Goal: Information Seeking & Learning: Learn about a topic

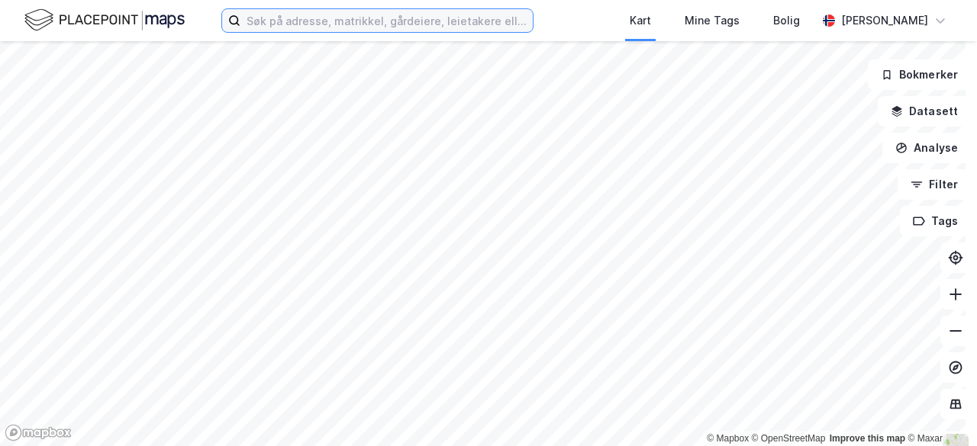
click at [453, 13] on input at bounding box center [386, 20] width 292 height 23
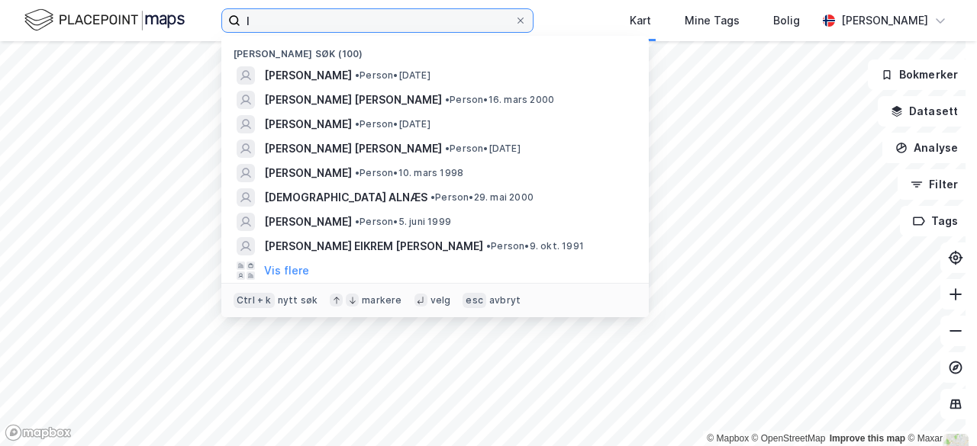
type input "l"
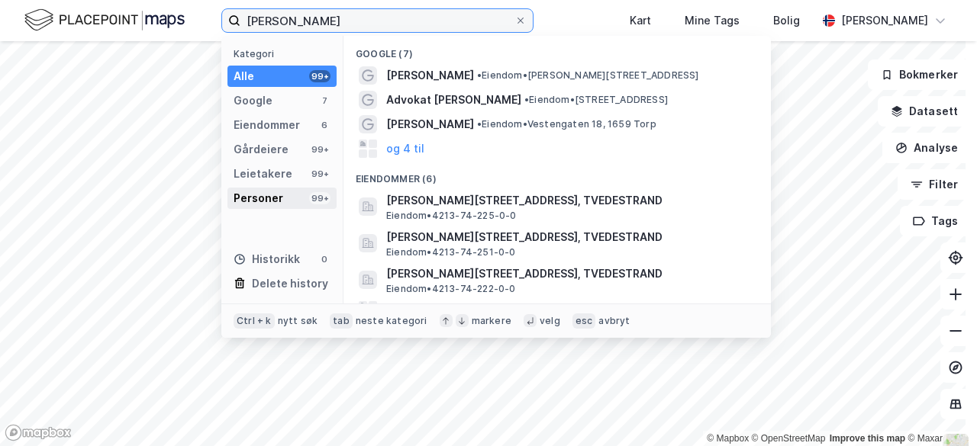
type input "[PERSON_NAME]"
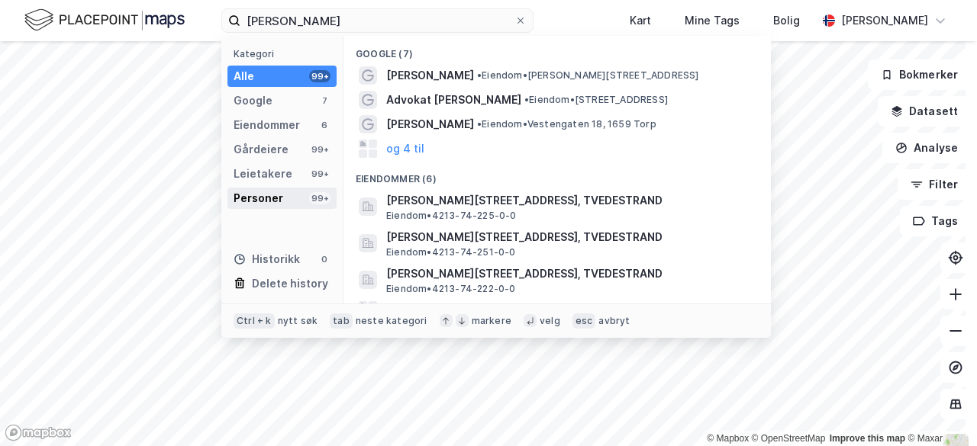
click at [292, 194] on div "Personer 99+" at bounding box center [281, 198] width 109 height 21
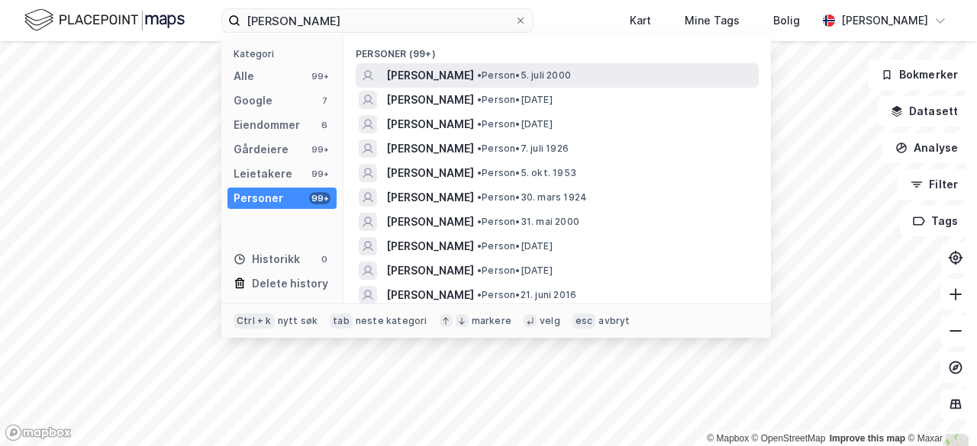
click at [433, 73] on span "[PERSON_NAME]" at bounding box center [430, 75] width 88 height 18
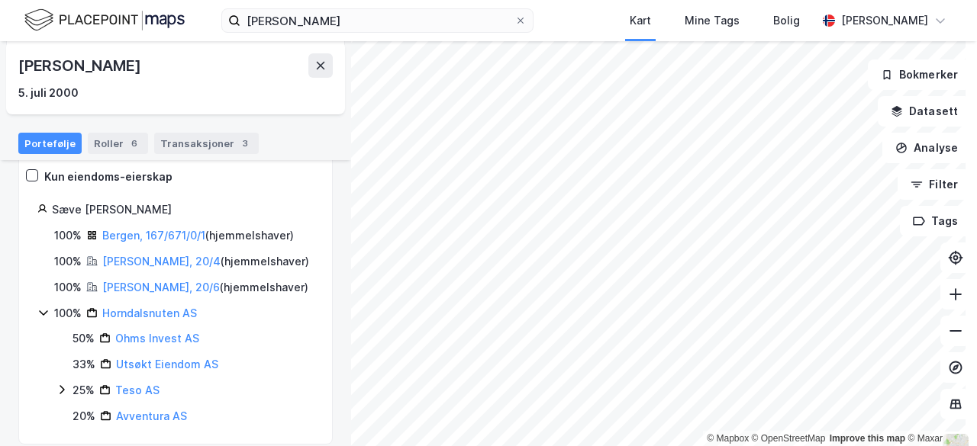
scroll to position [138, 0]
click at [137, 263] on link "[PERSON_NAME], 20/4" at bounding box center [161, 260] width 118 height 13
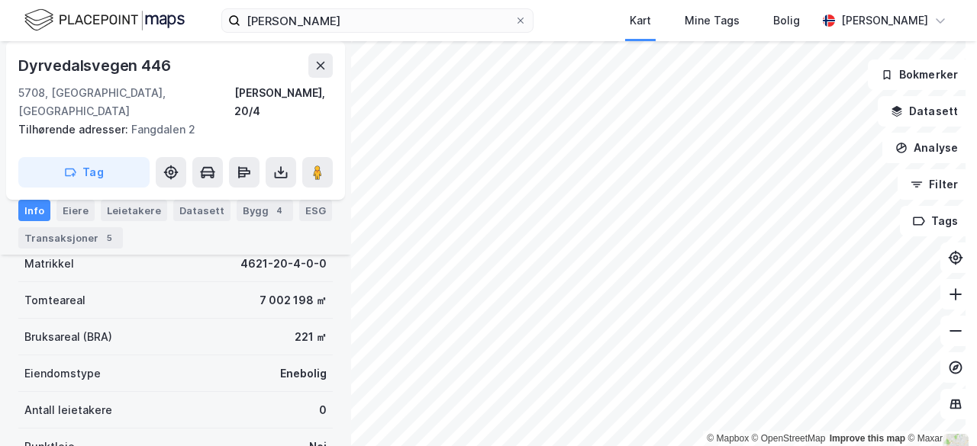
scroll to position [185, 0]
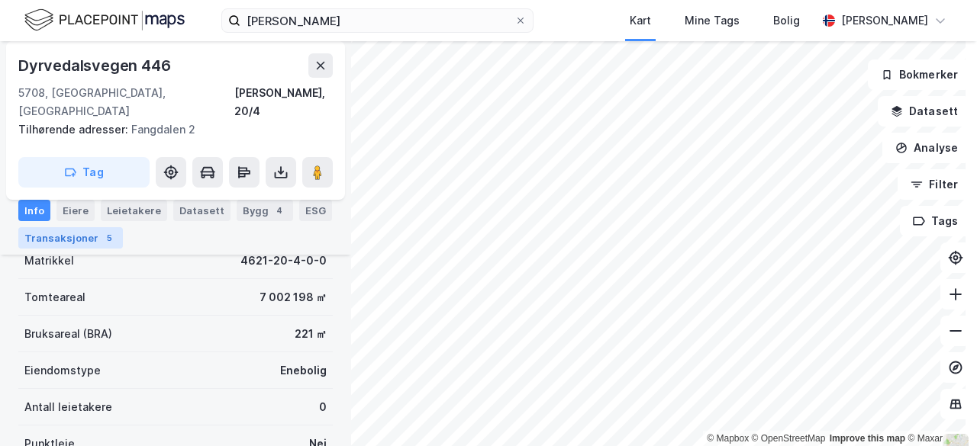
click at [89, 239] on div "Transaksjoner 5" at bounding box center [70, 237] width 105 height 21
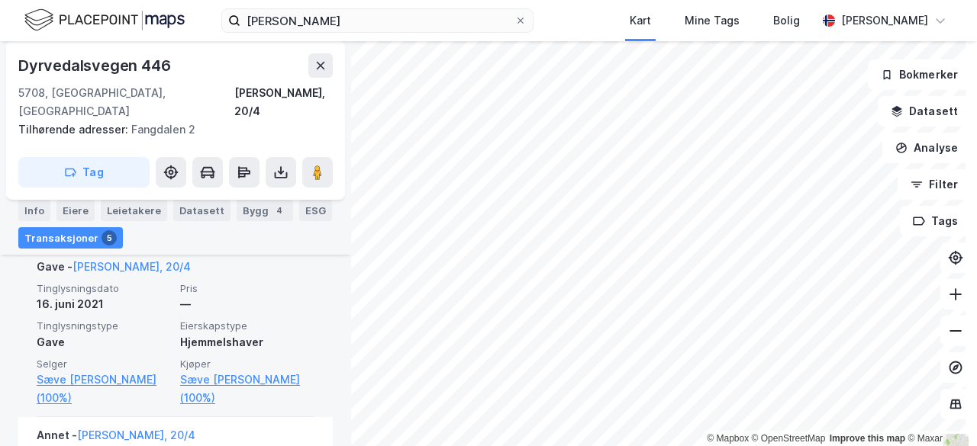
scroll to position [447, 0]
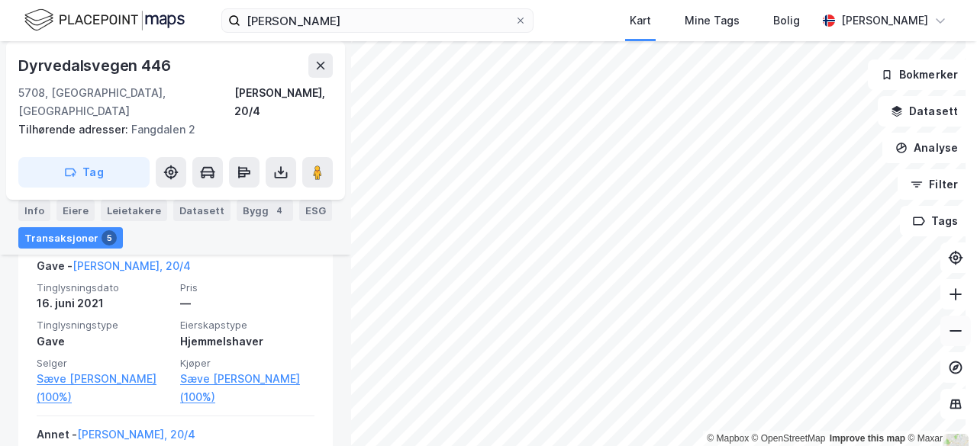
click at [948, 333] on icon at bounding box center [955, 330] width 15 height 15
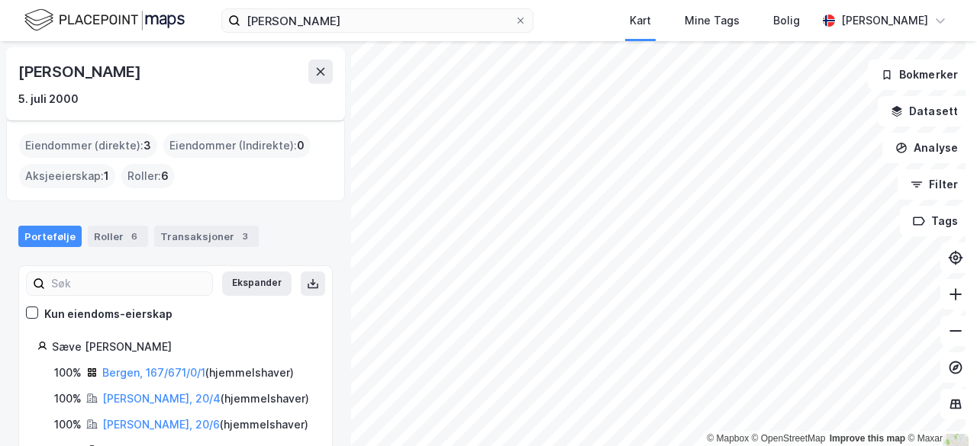
scroll to position [44, 0]
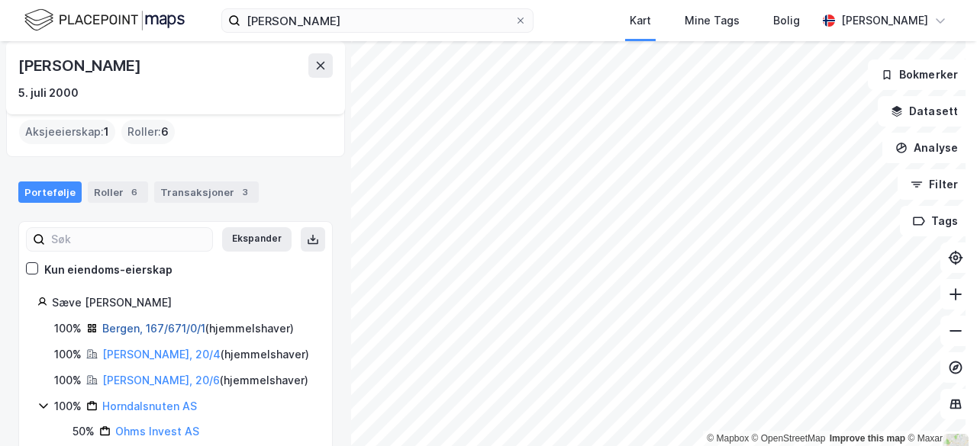
click at [195, 327] on link "Bergen, 167/671/0/1" at bounding box center [153, 328] width 103 height 13
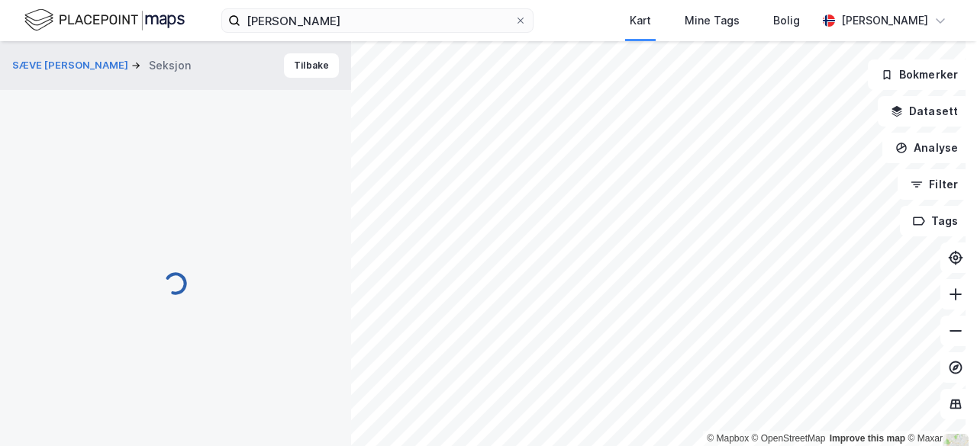
scroll to position [398, 0]
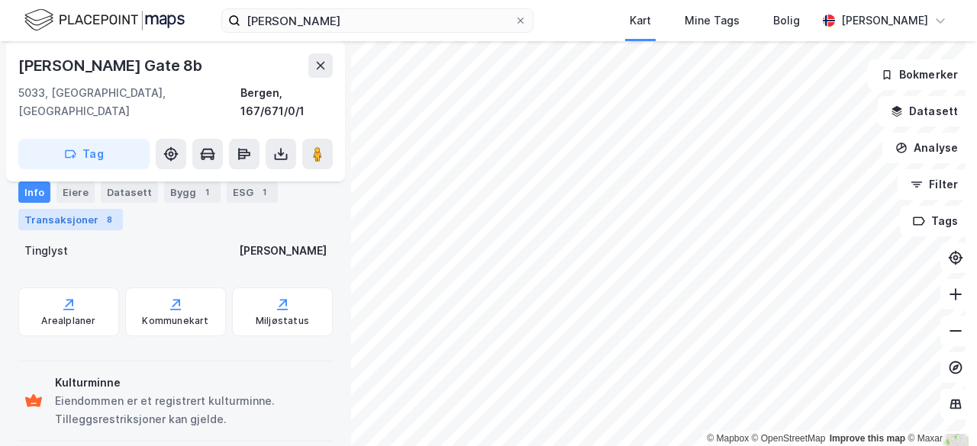
click at [92, 213] on div "Transaksjoner 8" at bounding box center [70, 219] width 105 height 21
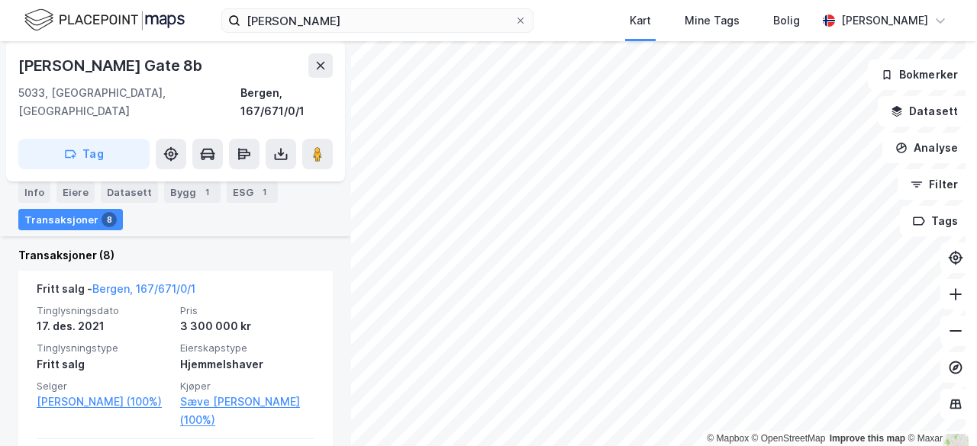
scroll to position [487, 0]
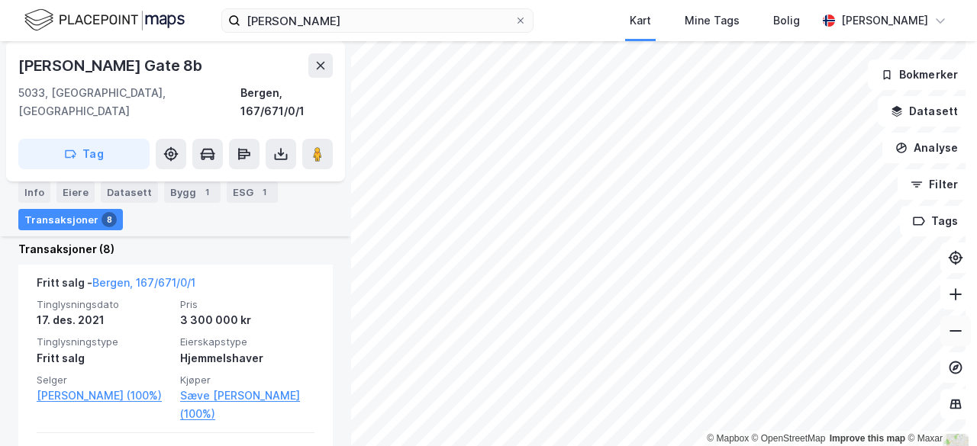
click at [948, 325] on icon at bounding box center [955, 330] width 15 height 15
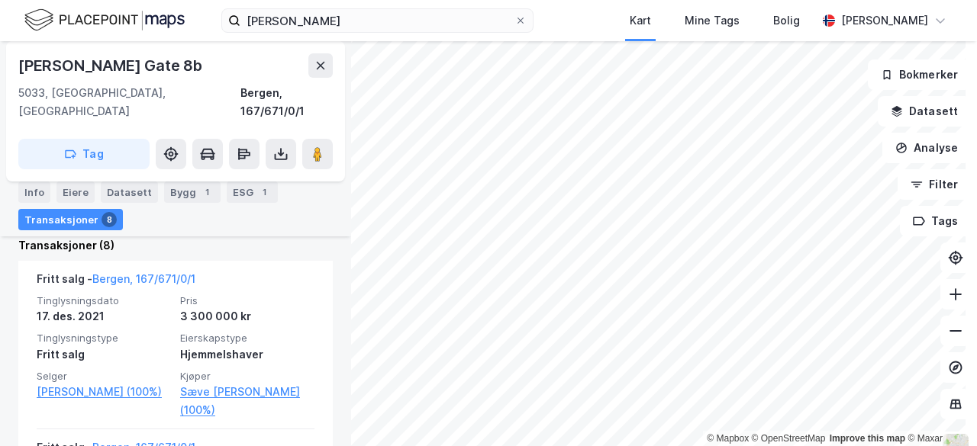
scroll to position [482, 0]
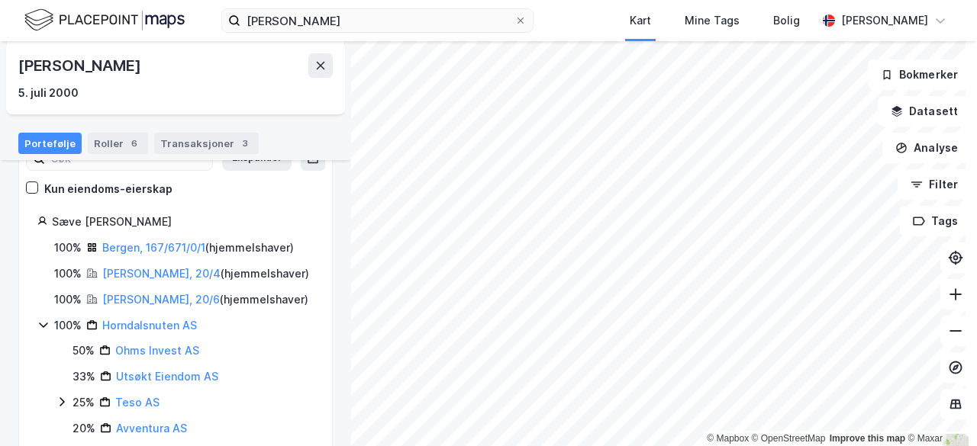
scroll to position [153, 0]
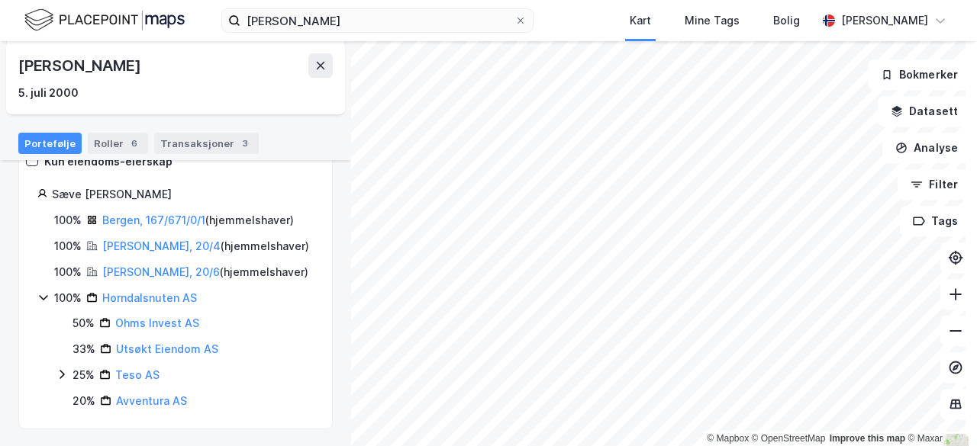
click at [64, 374] on icon at bounding box center [62, 375] width 12 height 12
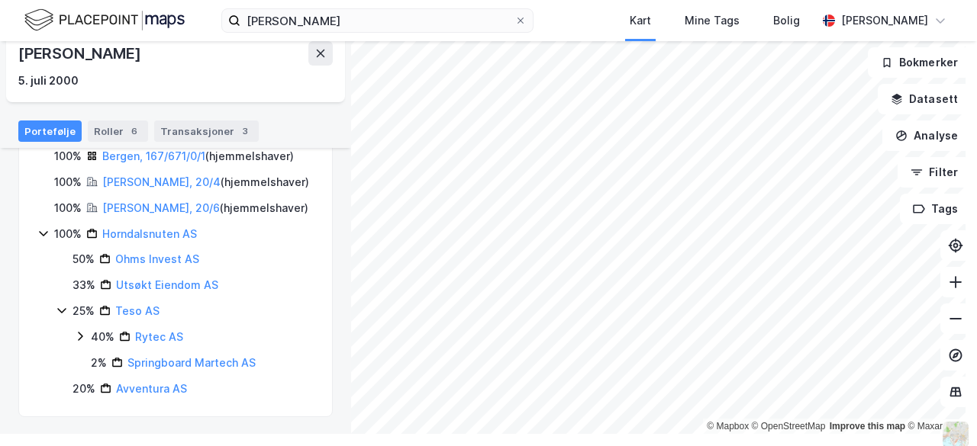
scroll to position [15, 0]
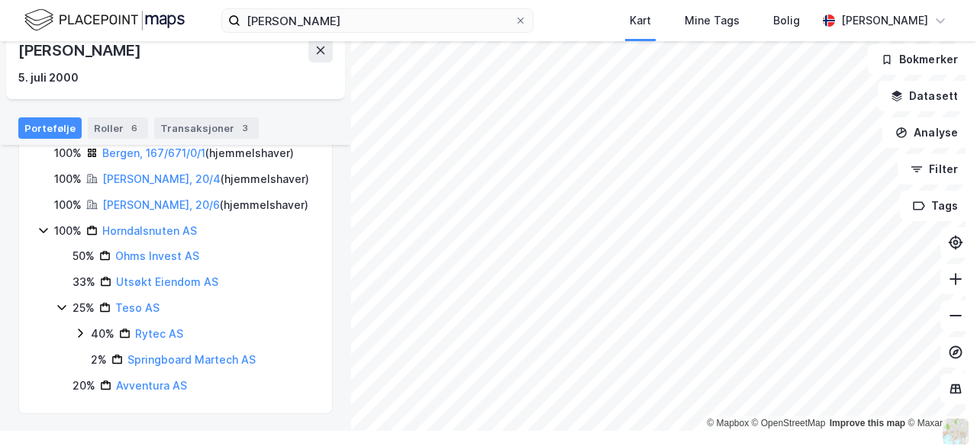
click at [84, 332] on icon at bounding box center [80, 333] width 12 height 12
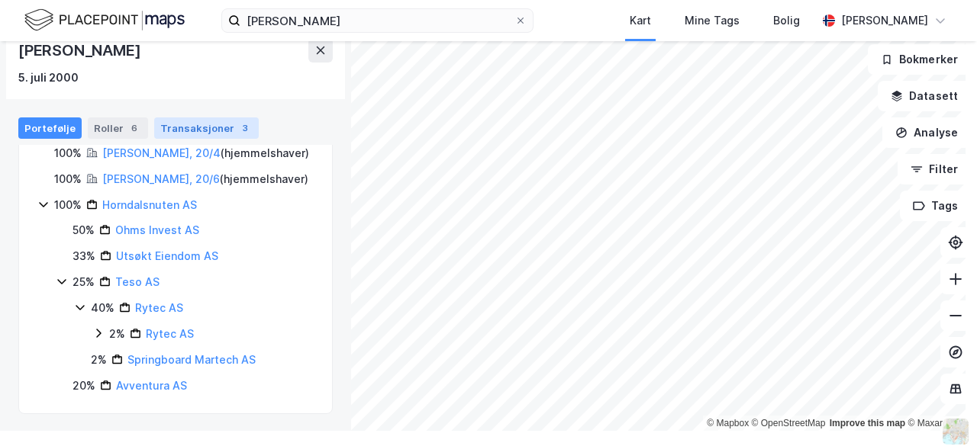
click at [186, 121] on div "Transaksjoner 3" at bounding box center [206, 127] width 105 height 21
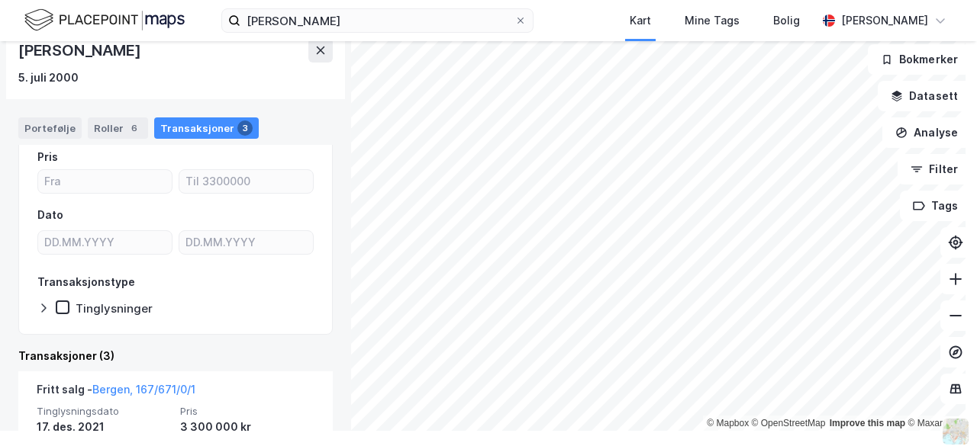
scroll to position [122, 0]
